Goal: Information Seeking & Learning: Learn about a topic

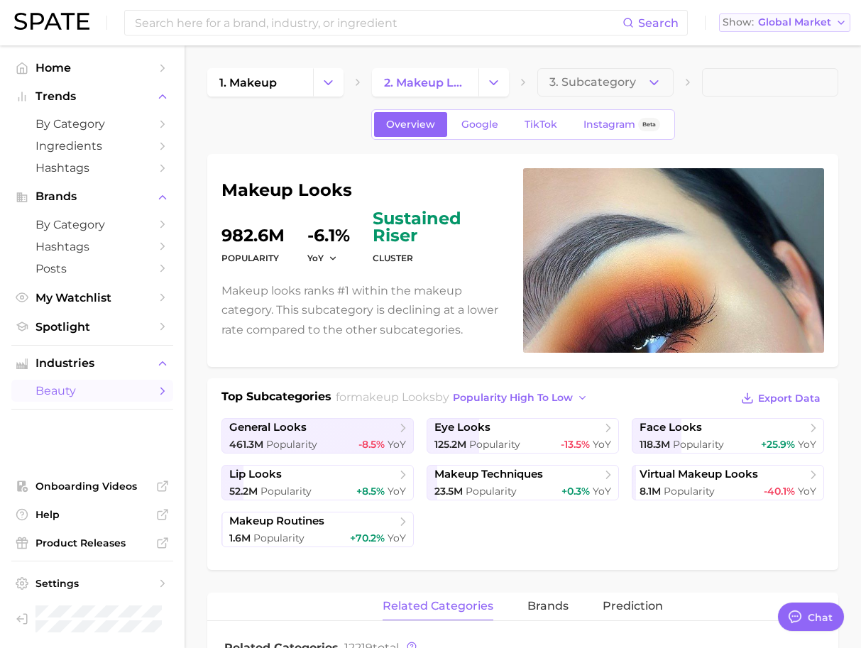
click at [771, 26] on span "Global Market" at bounding box center [794, 22] width 73 height 8
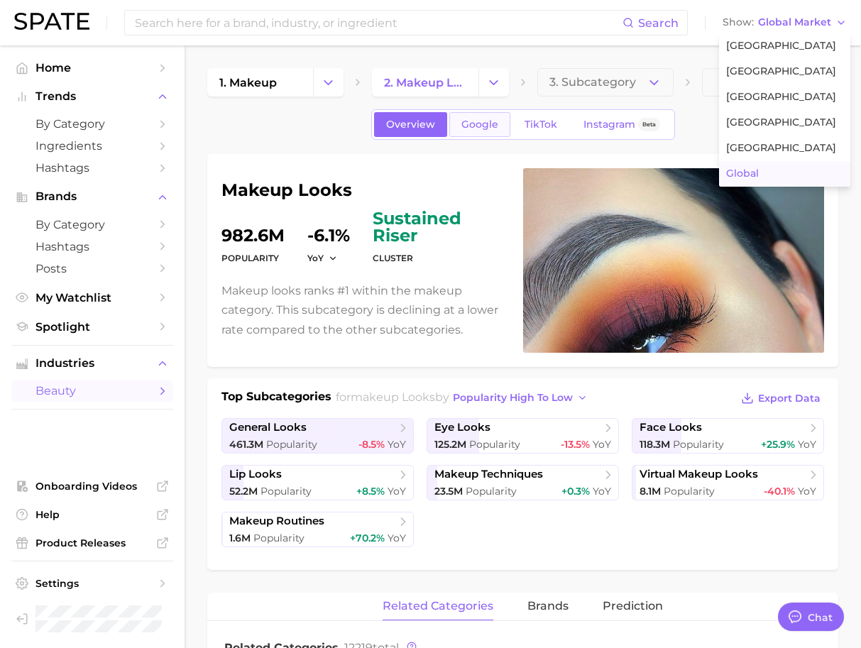
click at [488, 121] on span "Google" at bounding box center [479, 125] width 37 height 12
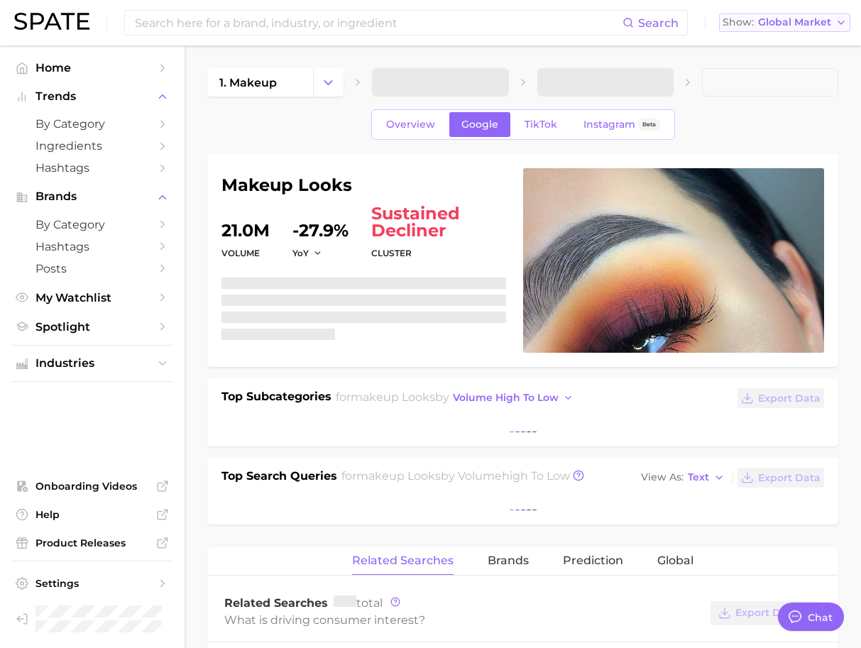
click at [788, 26] on span "Global Market" at bounding box center [794, 22] width 73 height 8
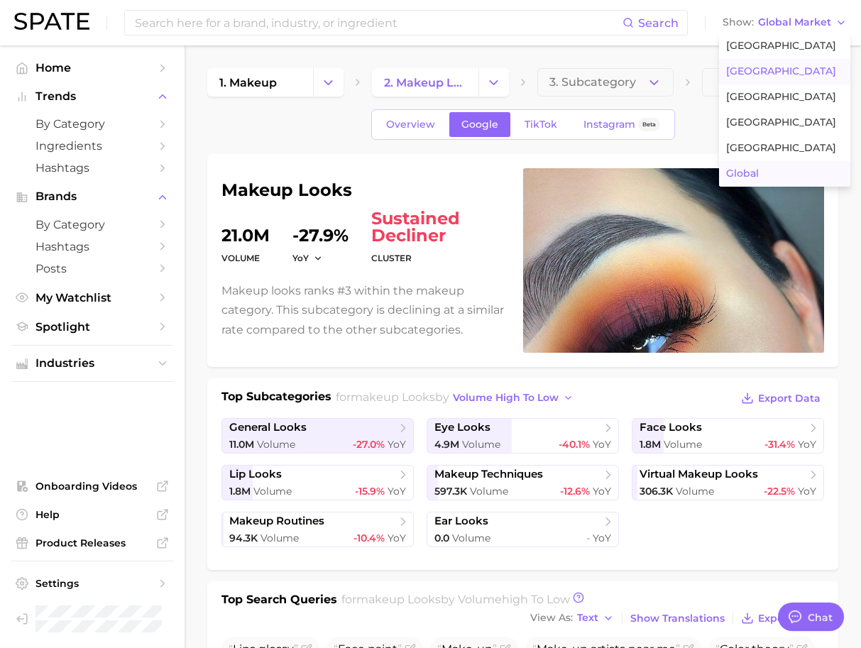
click at [754, 78] on button "[GEOGRAPHIC_DATA]" at bounding box center [784, 72] width 131 height 26
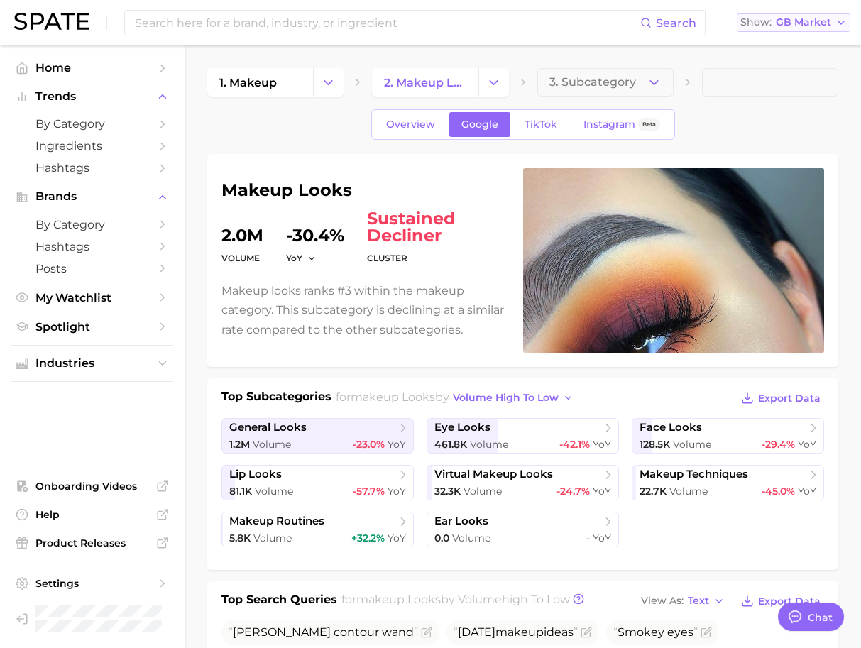
click at [759, 16] on button "Show GB Market" at bounding box center [794, 22] width 114 height 18
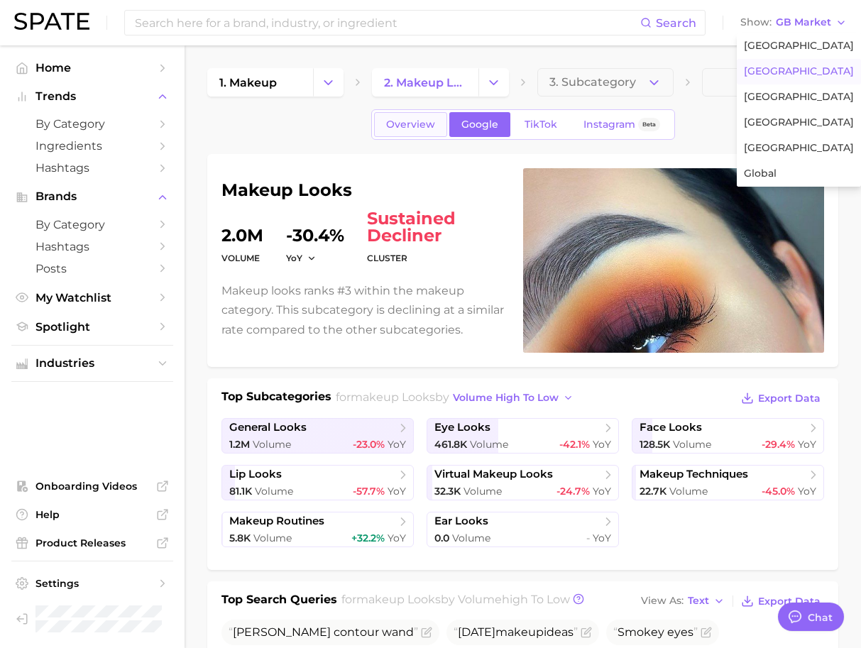
click at [434, 123] on link "Overview" at bounding box center [410, 124] width 73 height 25
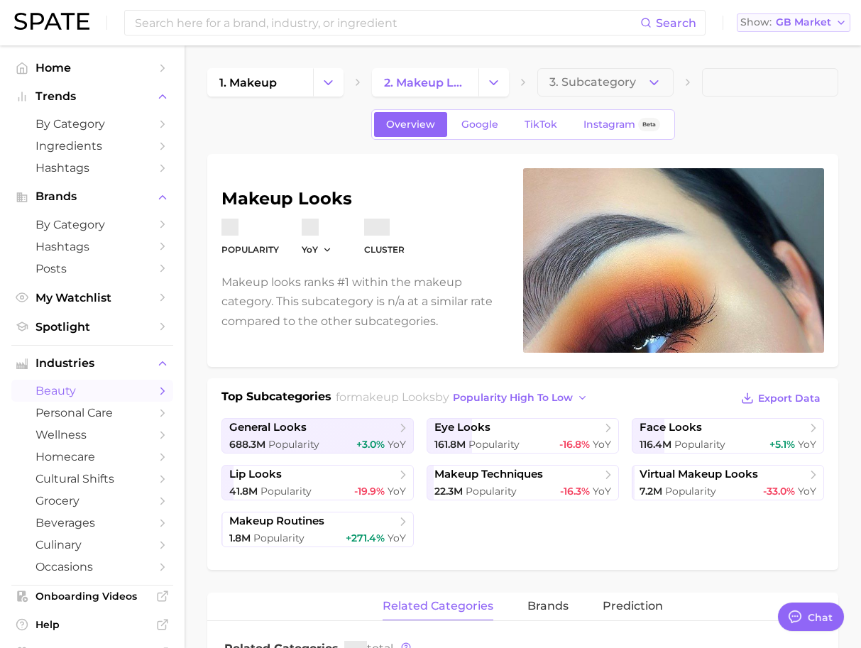
click at [789, 21] on span "GB Market" at bounding box center [803, 22] width 55 height 8
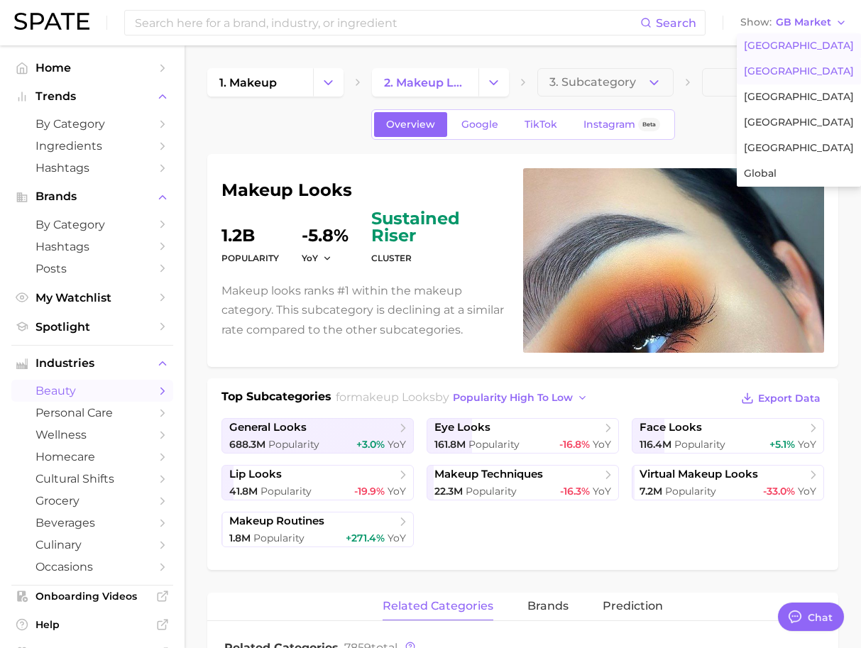
click at [786, 39] on button "[GEOGRAPHIC_DATA]" at bounding box center [799, 46] width 124 height 26
